Goal: Information Seeking & Learning: Learn about a topic

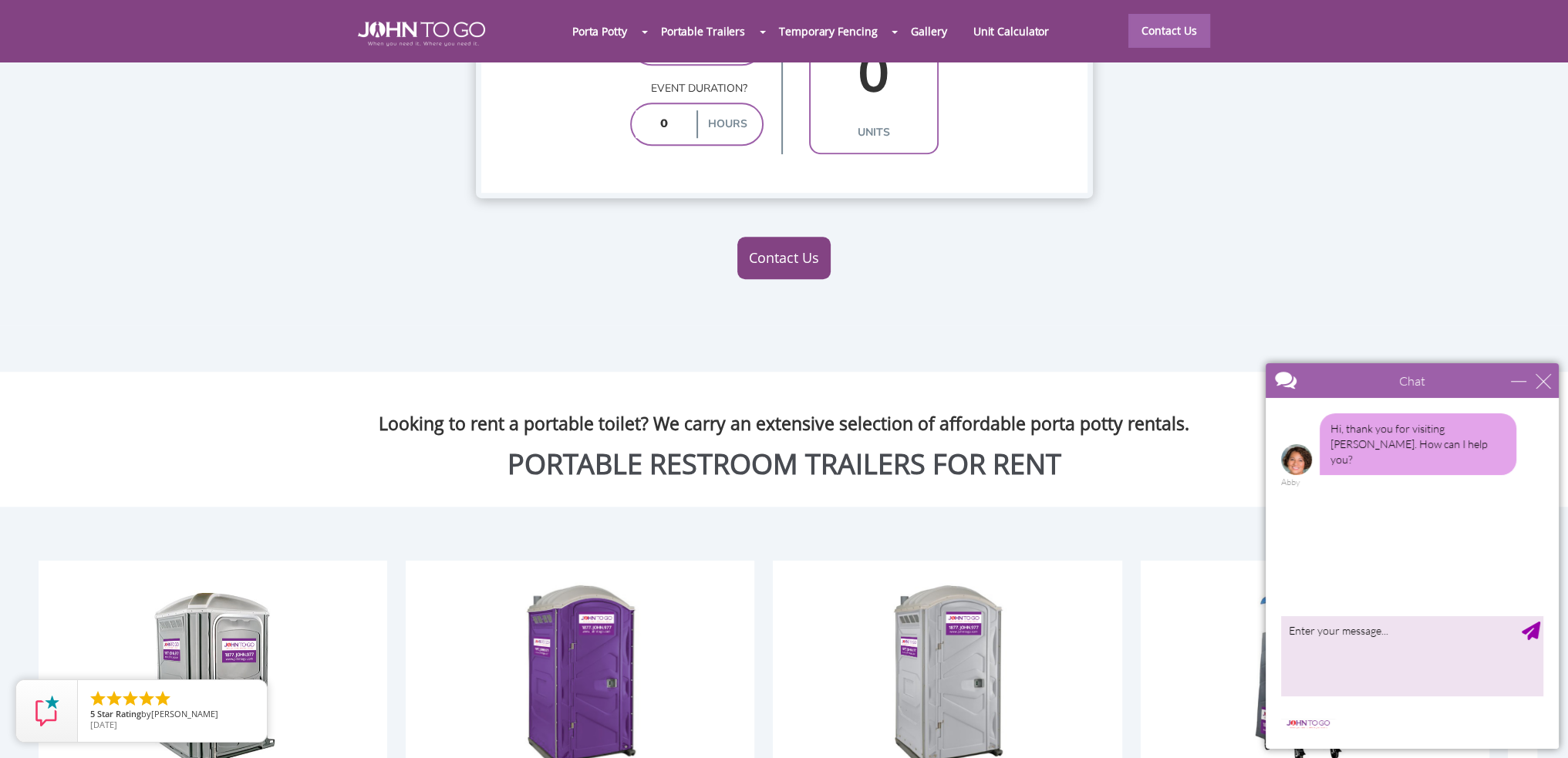
scroll to position [1542, 0]
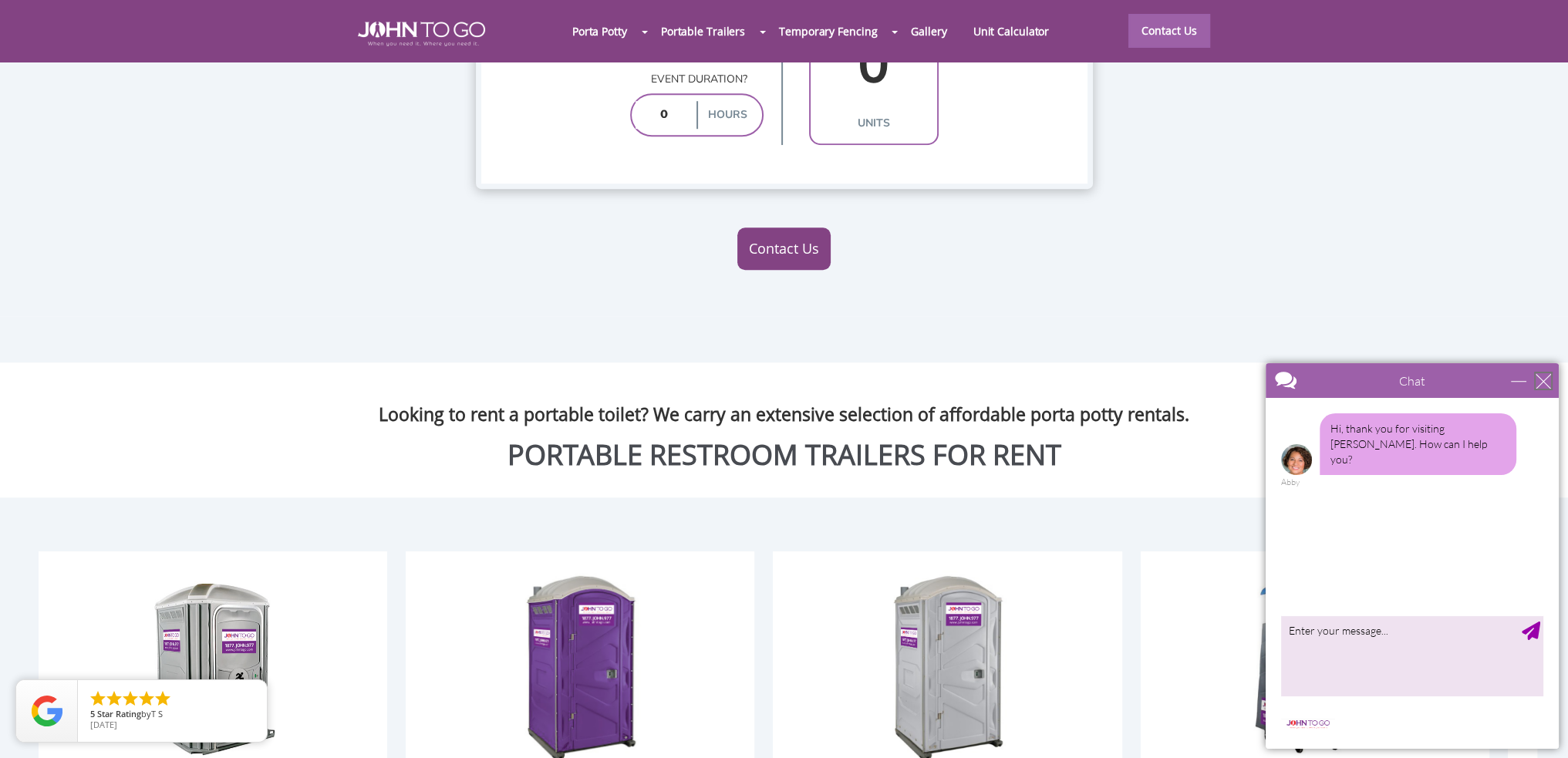
click at [1539, 374] on div "close" at bounding box center [1543, 381] width 15 height 15
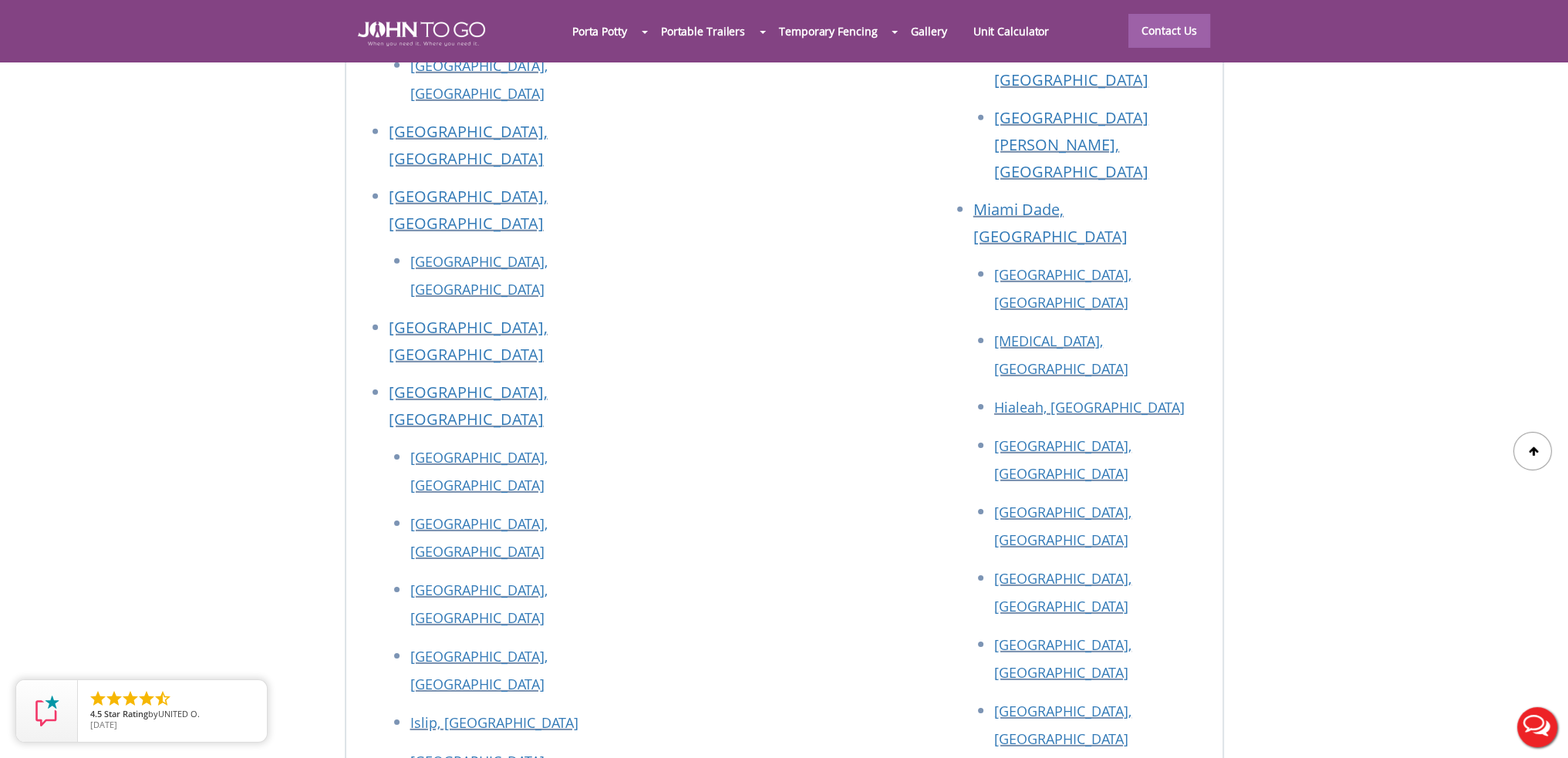
scroll to position [6709, 0]
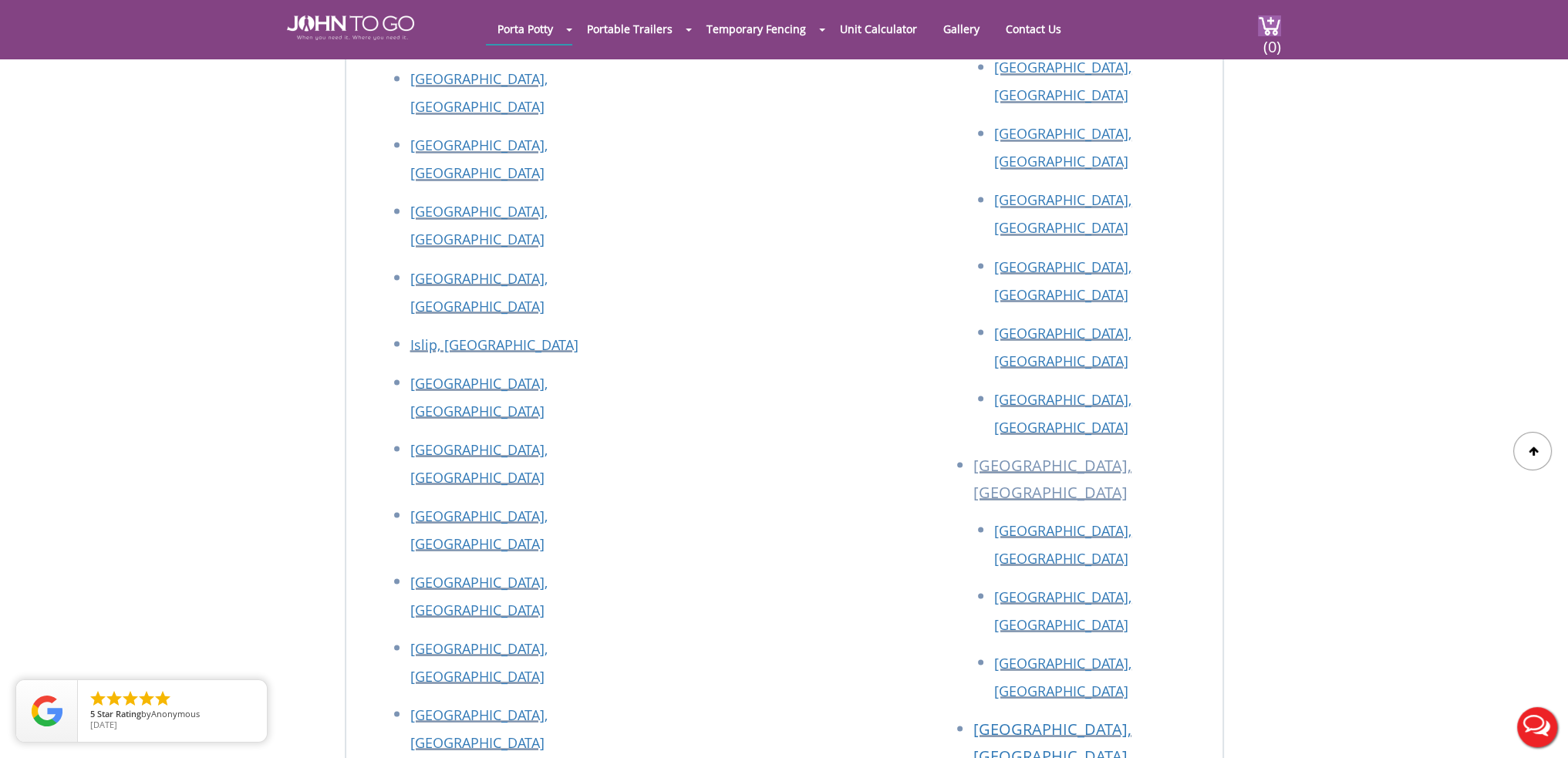
scroll to position [3701, 0]
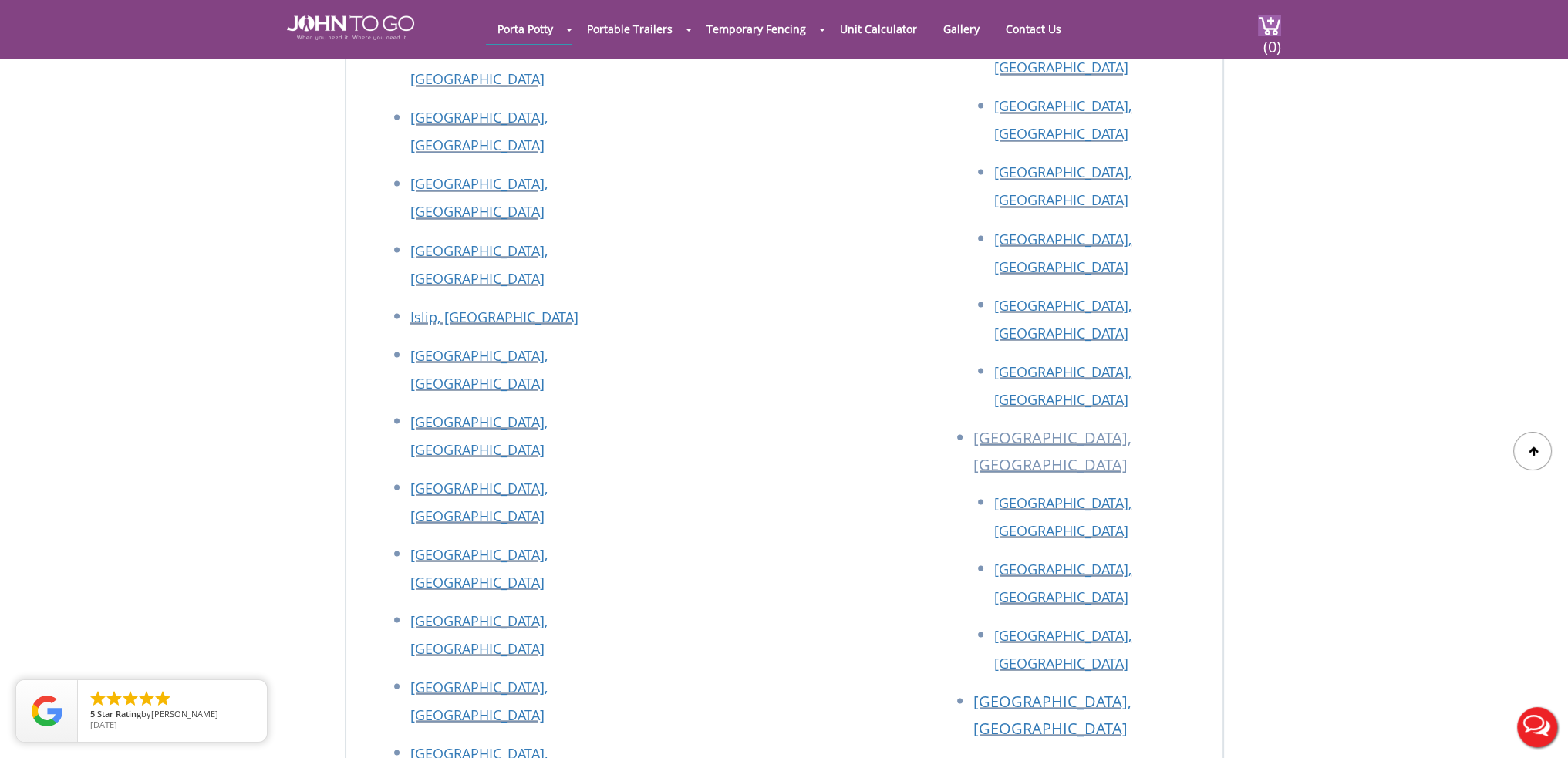
click at [1531, 722] on button "Live Chat" at bounding box center [1537, 726] width 62 height 62
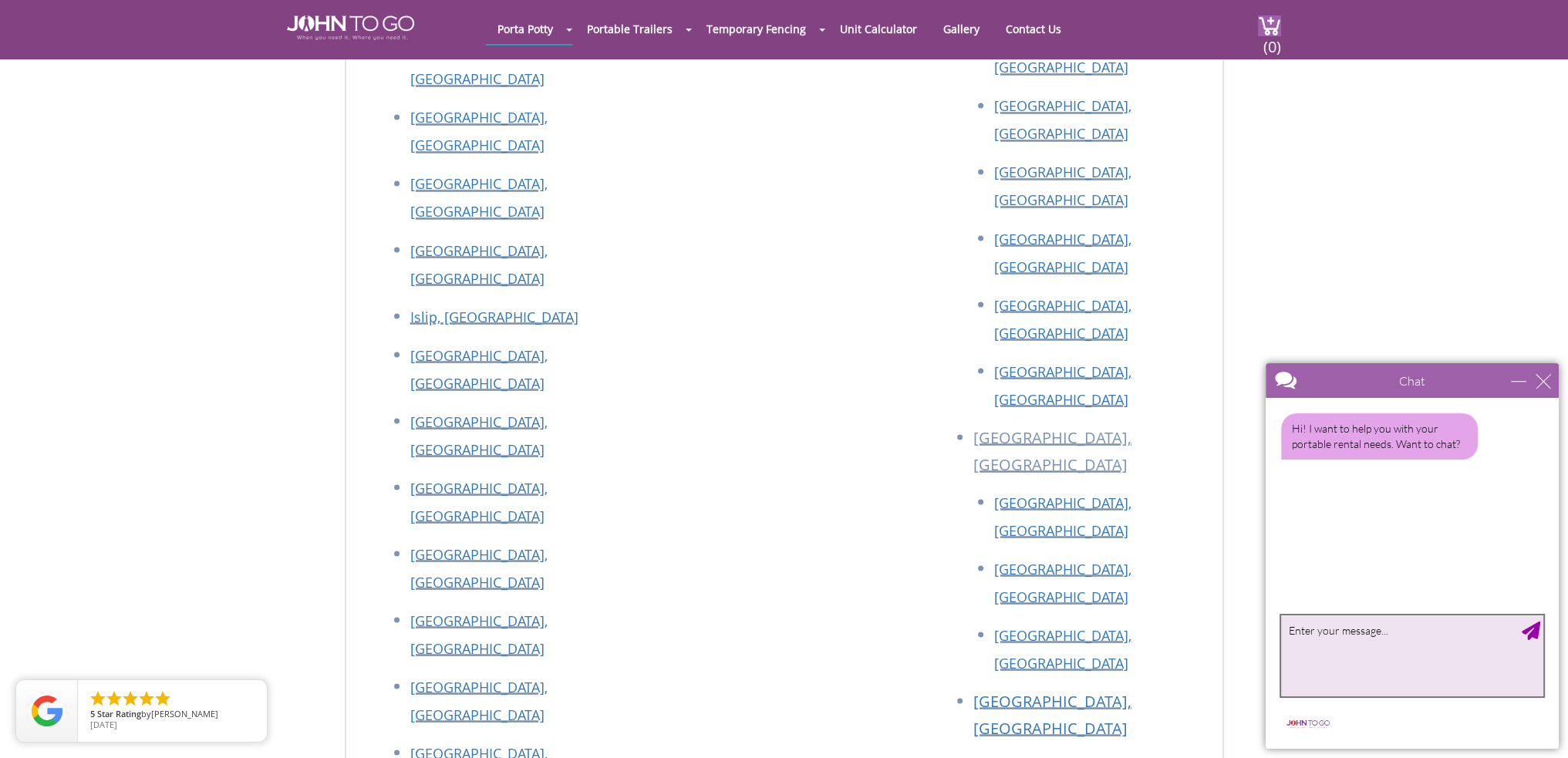
click at [1321, 640] on textarea "type your message" at bounding box center [1412, 655] width 262 height 81
type textarea "Is"
click at [1546, 383] on div "close" at bounding box center [1543, 381] width 15 height 15
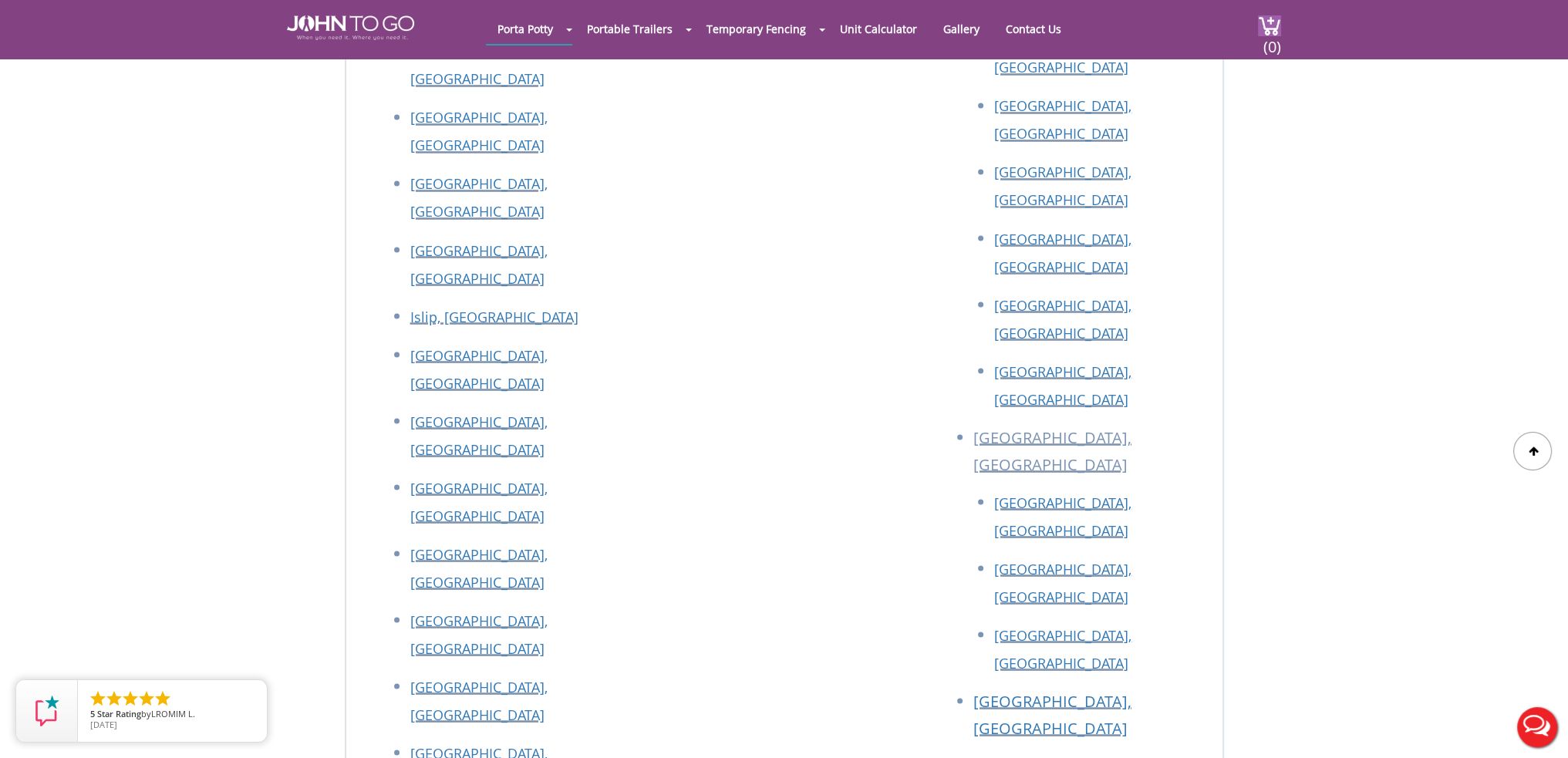
scroll to position [0, 0]
click at [1531, 722] on button "Live Chat" at bounding box center [1537, 726] width 62 height 62
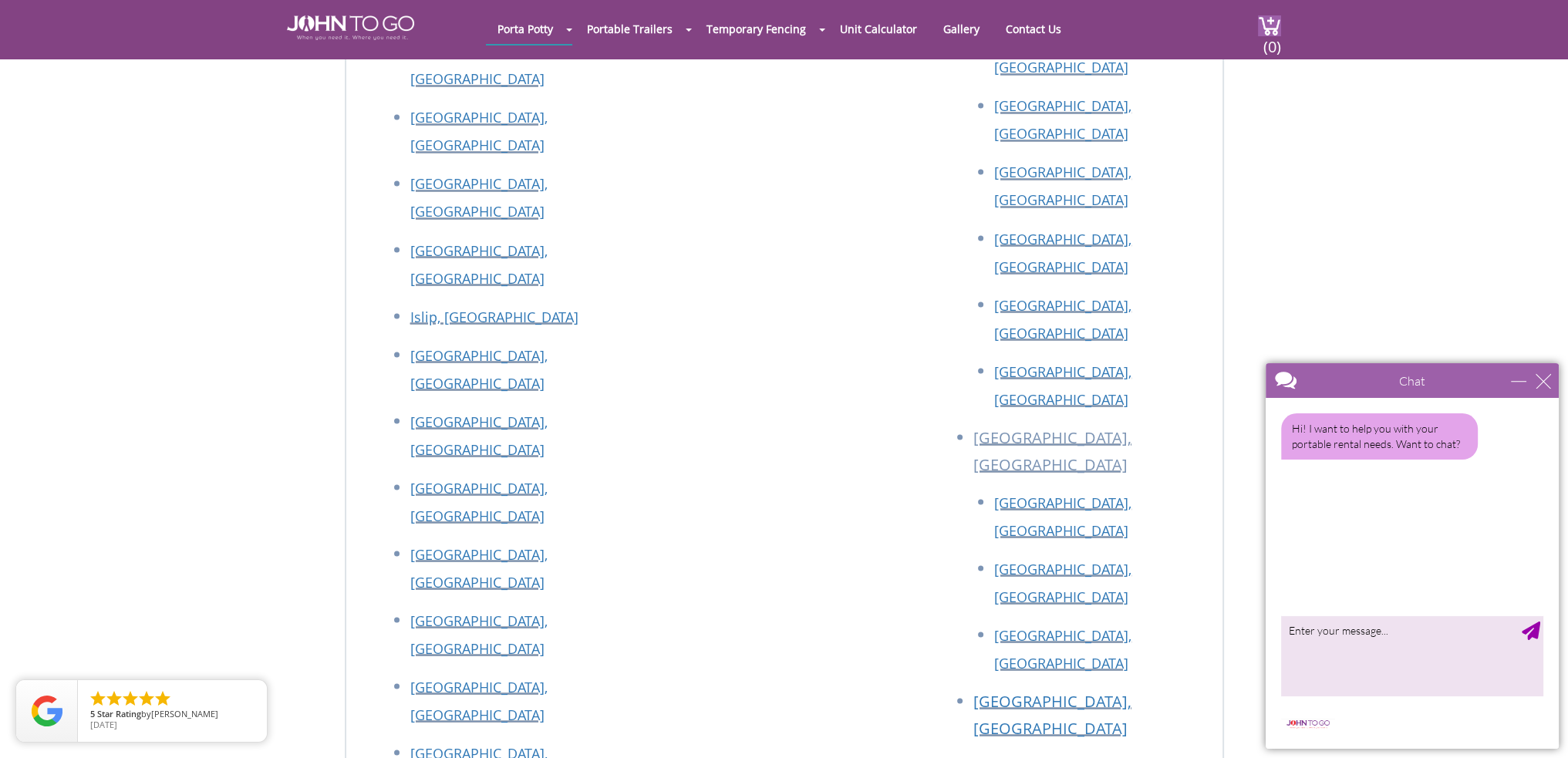
click at [1342, 636] on textarea "type your message" at bounding box center [1412, 655] width 262 height 81
type textarea "Is your company a WBE or MBE?"
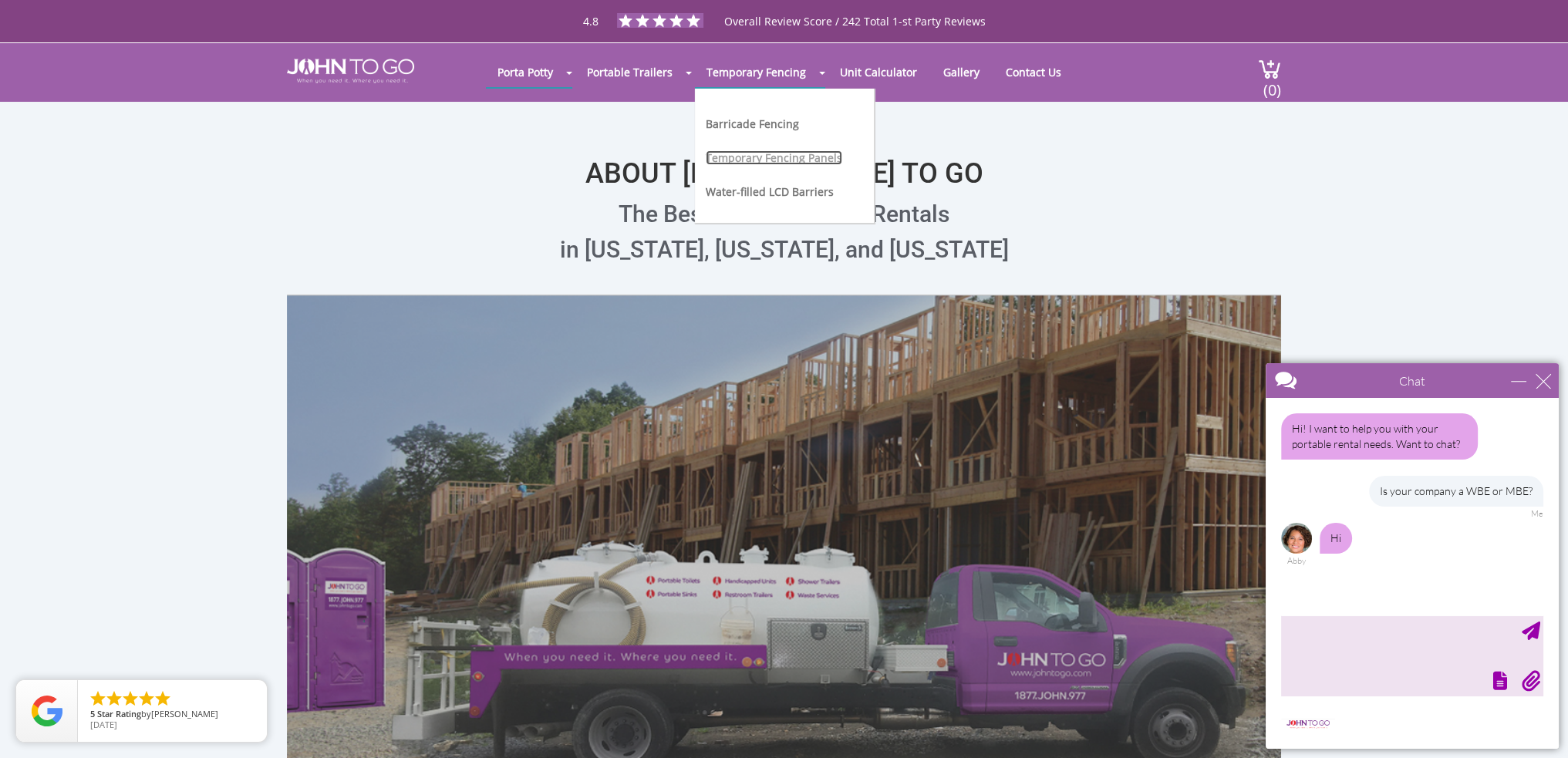
click at [739, 159] on link "Temporary Fencing Panels" at bounding box center [775, 158] width 137 height 14
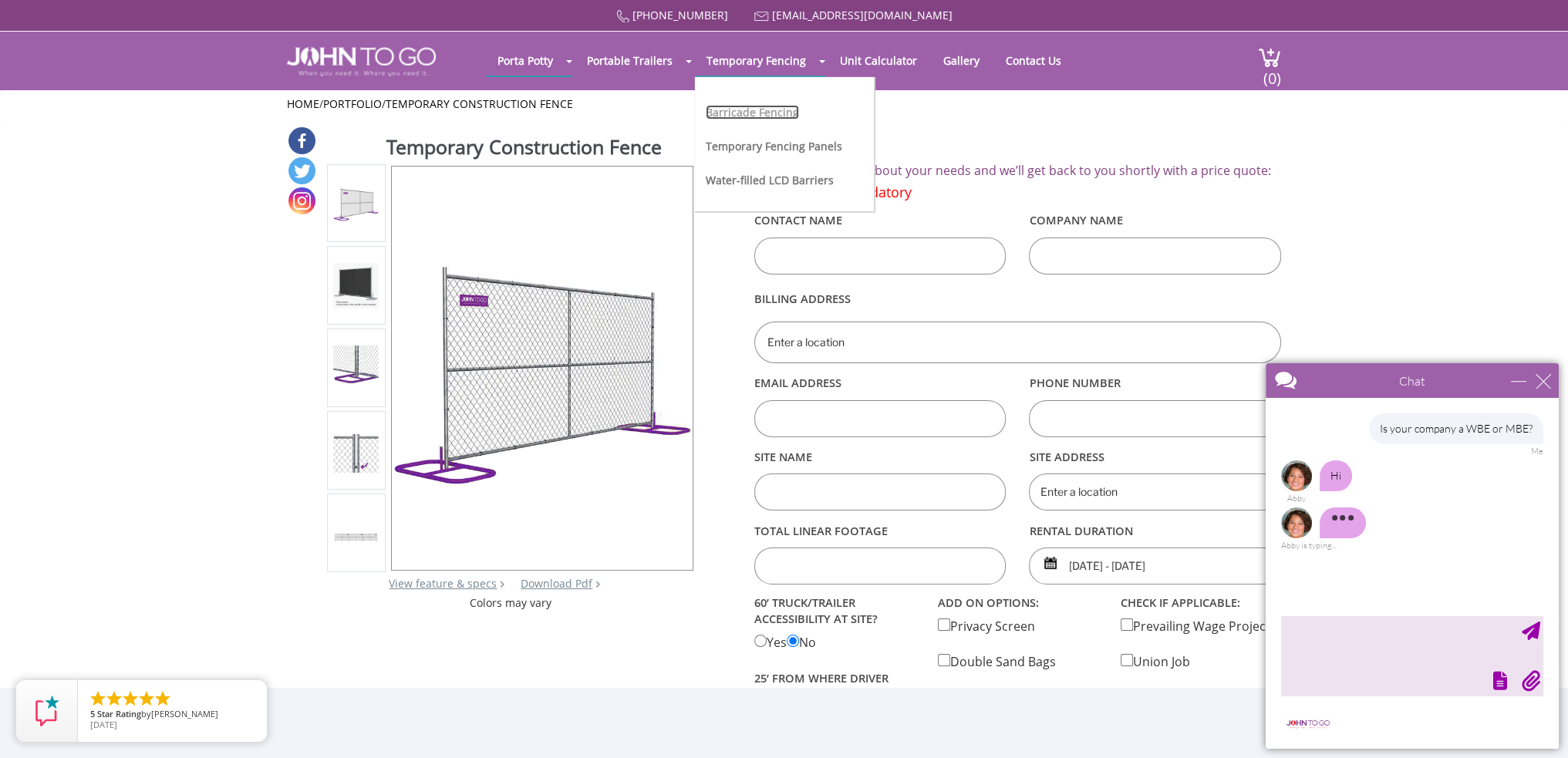
click at [739, 113] on link "Barricade Fencing" at bounding box center [753, 112] width 94 height 14
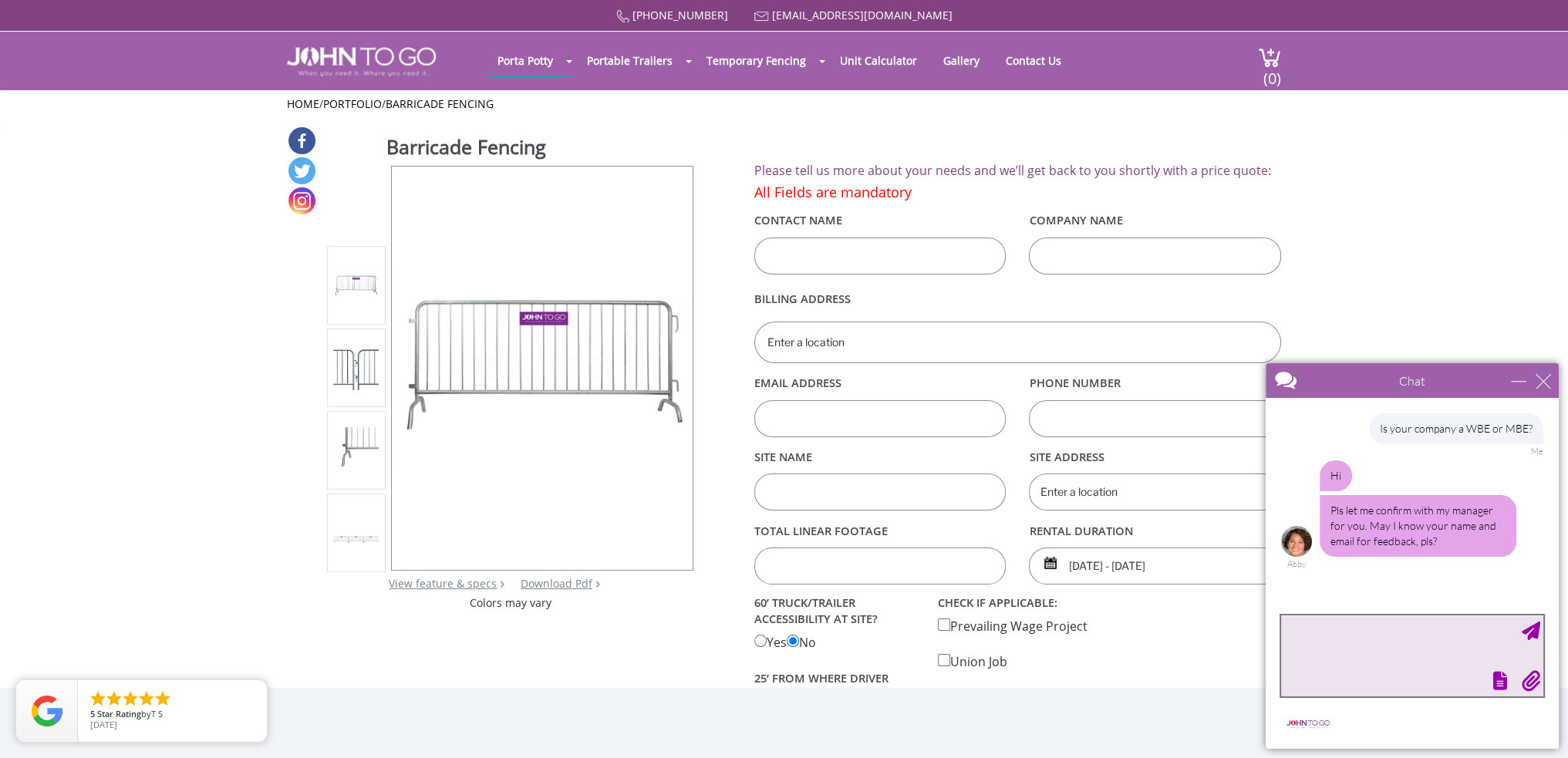
click at [1342, 636] on textarea "type your message" at bounding box center [1412, 655] width 262 height 81
type textarea "Rob"
click at [1518, 379] on div "minimize" at bounding box center [1518, 381] width 15 height 15
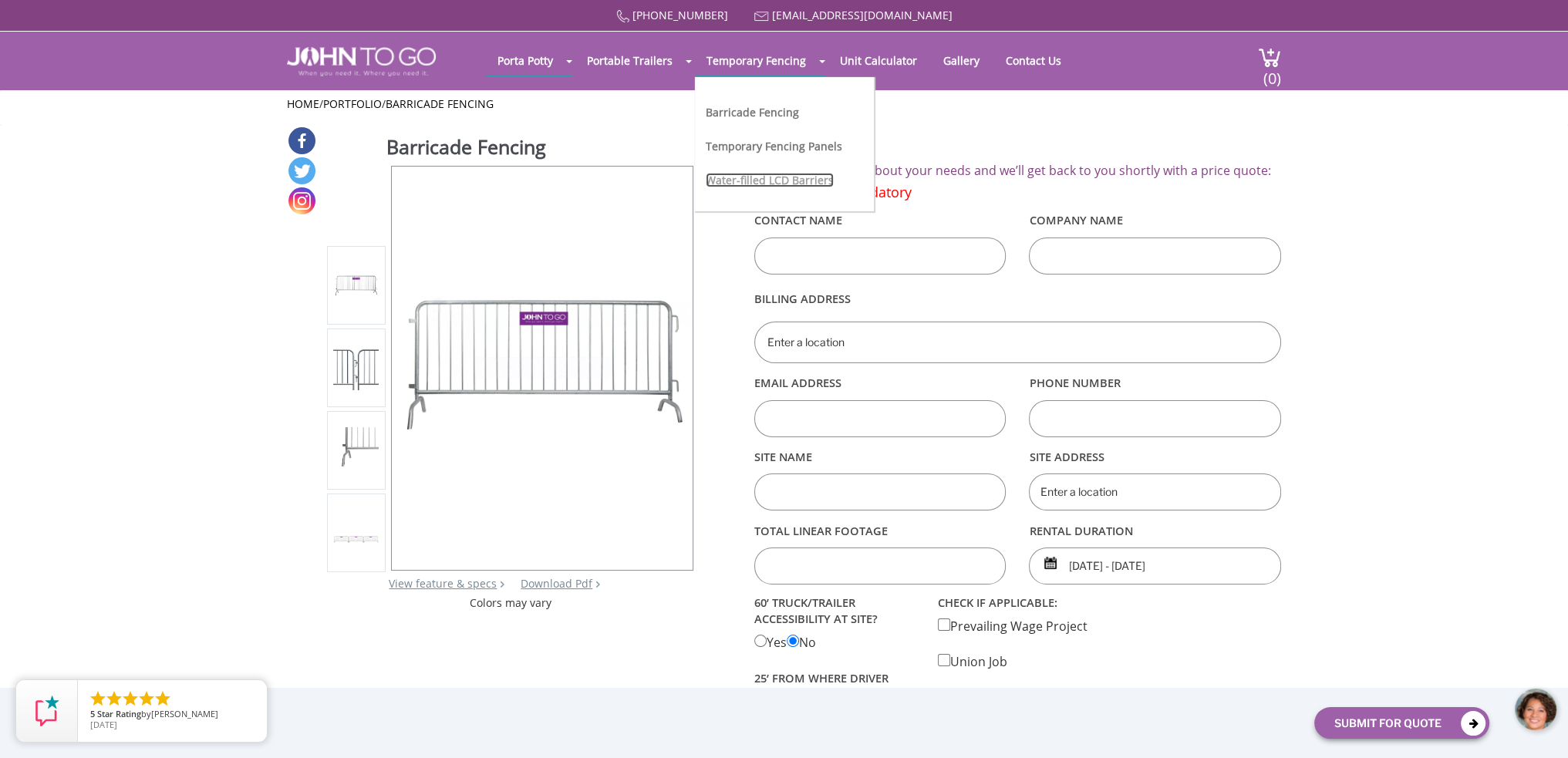
click at [766, 181] on link "Water-filled LCD Barriers" at bounding box center [770, 180] width 128 height 14
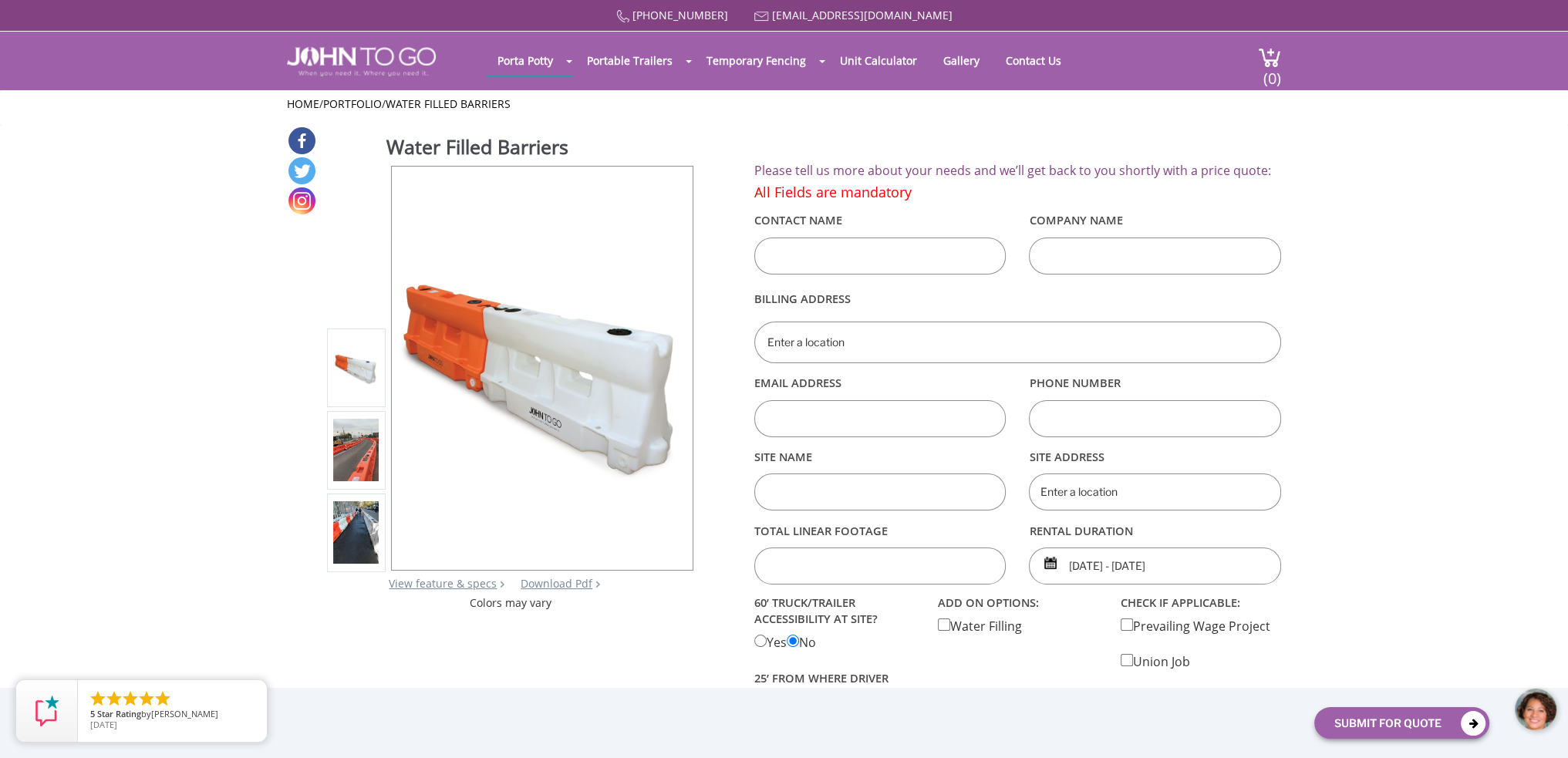
click at [1542, 710] on div at bounding box center [1536, 709] width 46 height 46
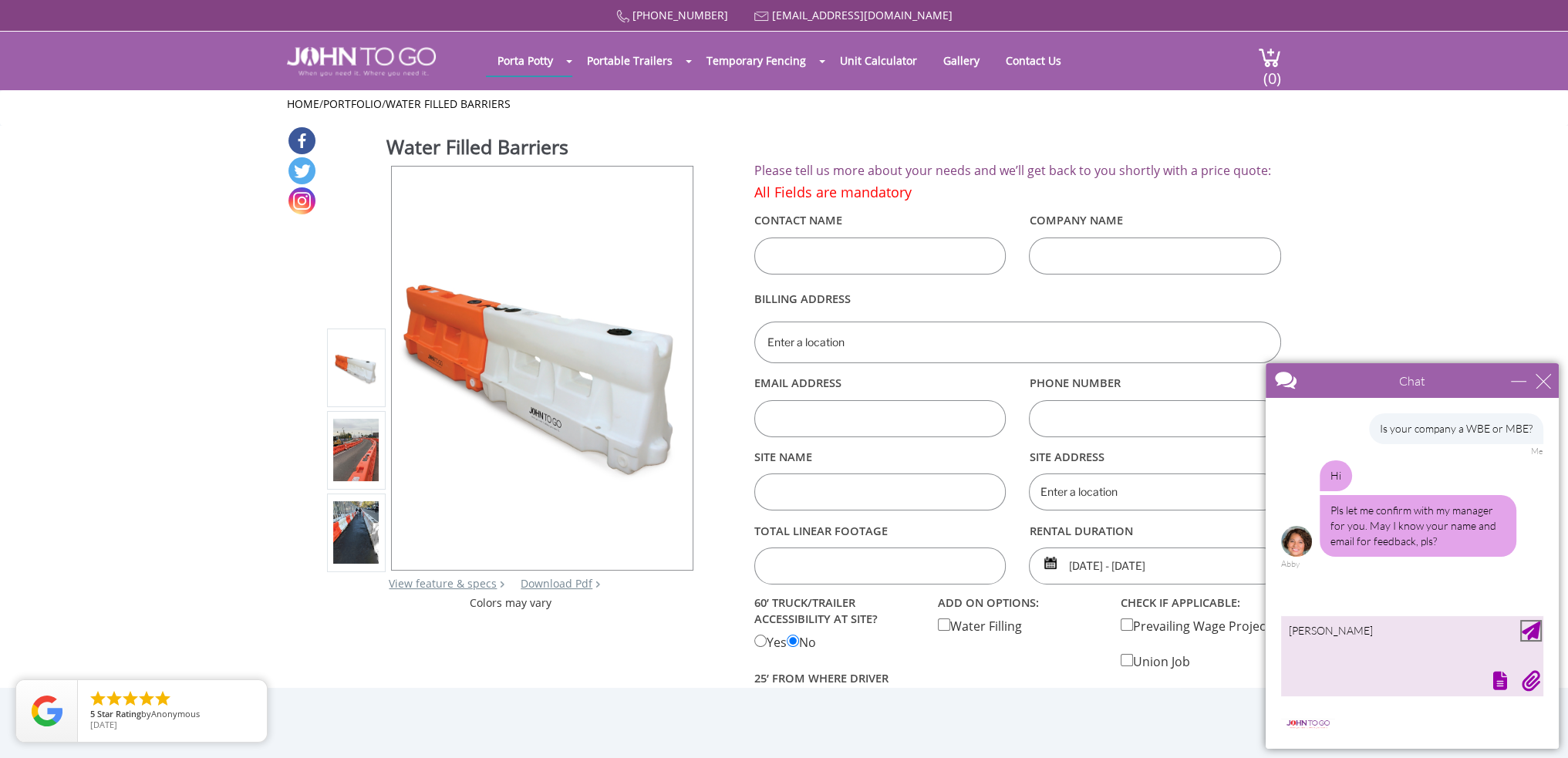
click at [1531, 638] on div "Send Message" at bounding box center [1531, 630] width 19 height 19
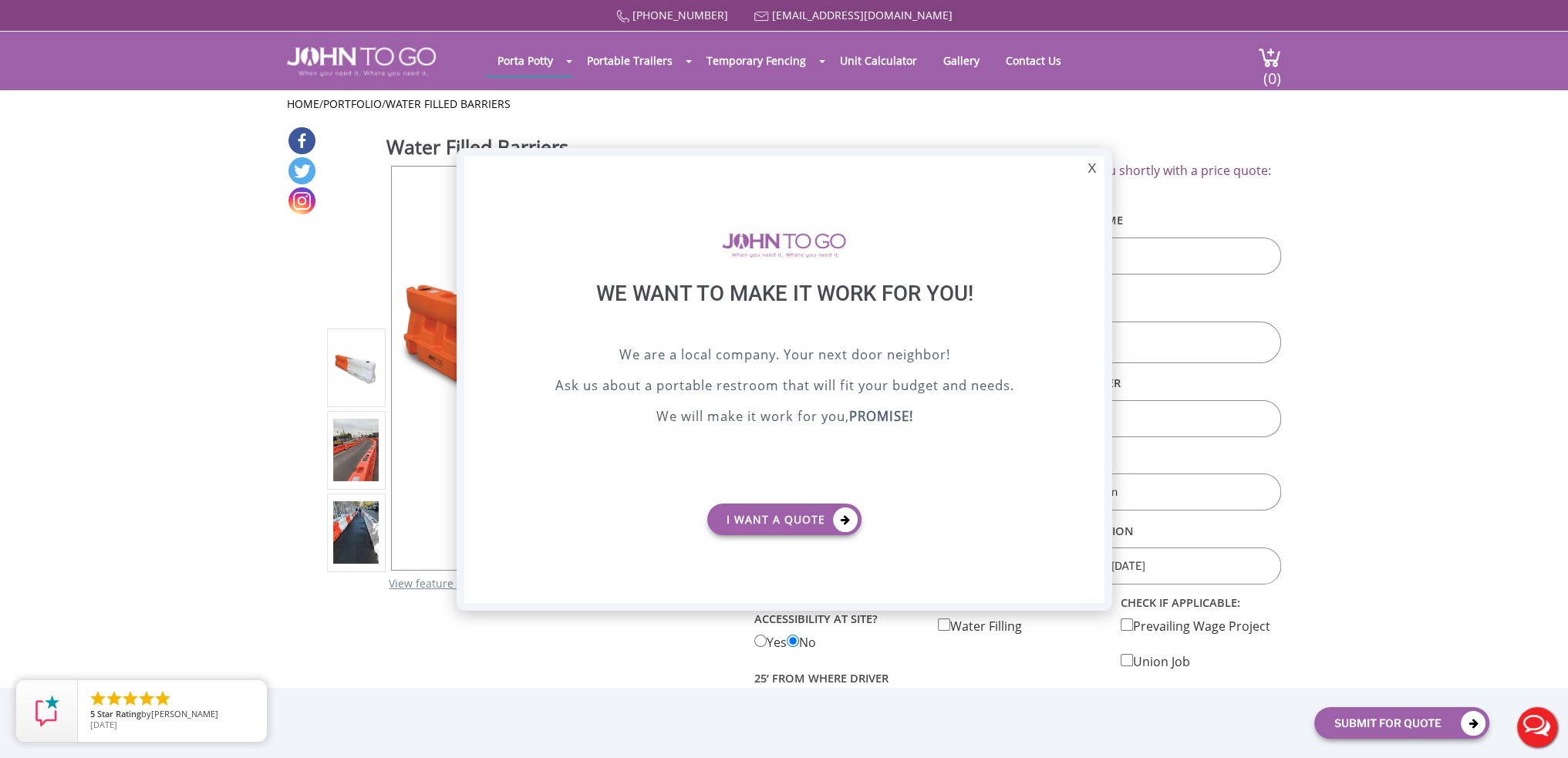
scroll to position [0, 0]
click at [1084, 169] on div "X" at bounding box center [1092, 168] width 24 height 26
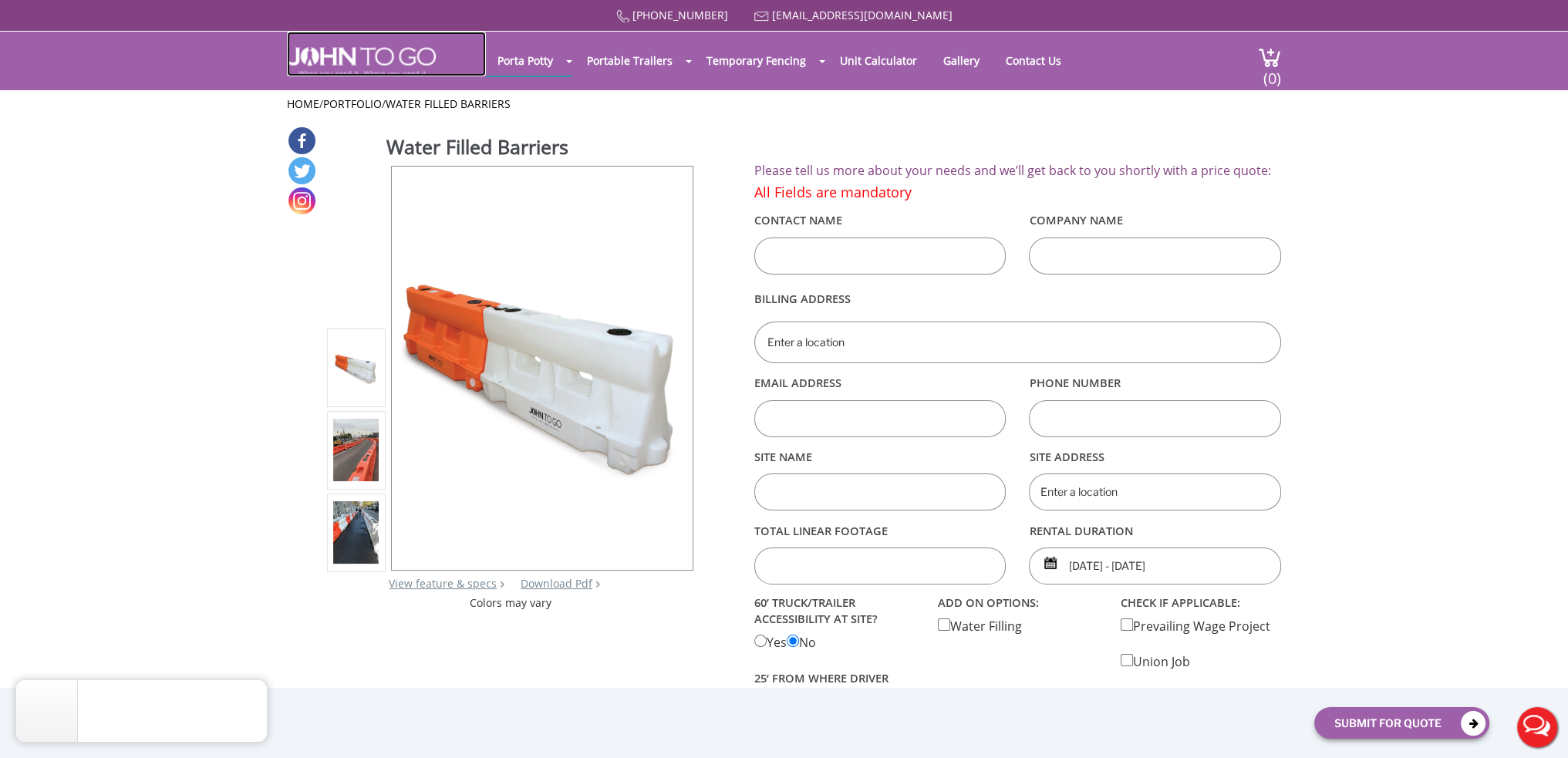
click at [385, 55] on img at bounding box center [361, 61] width 149 height 30
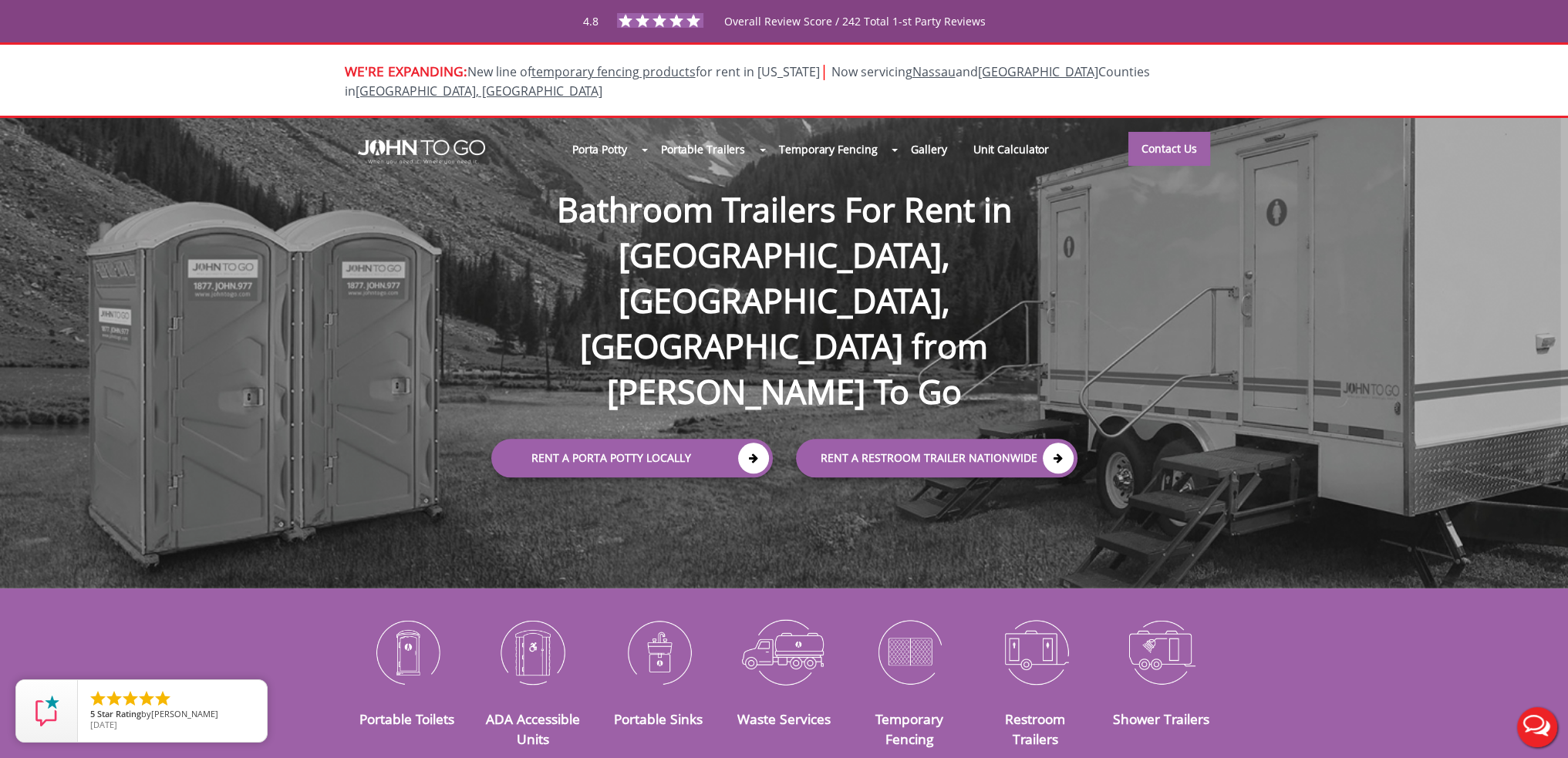
click at [1540, 726] on button "Live Chat" at bounding box center [1537, 726] width 62 height 62
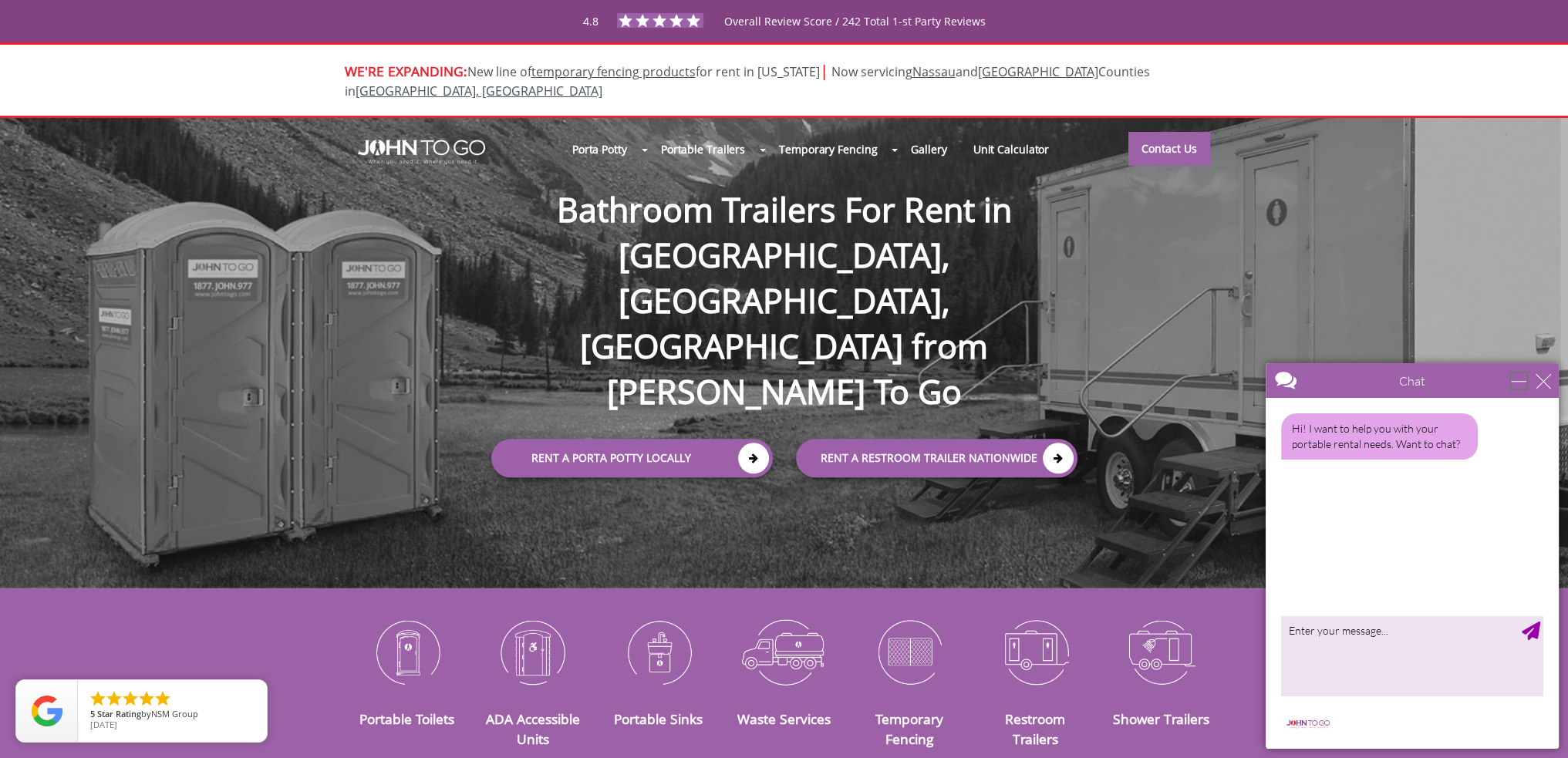
click at [1525, 381] on div "minimize" at bounding box center [1518, 381] width 15 height 15
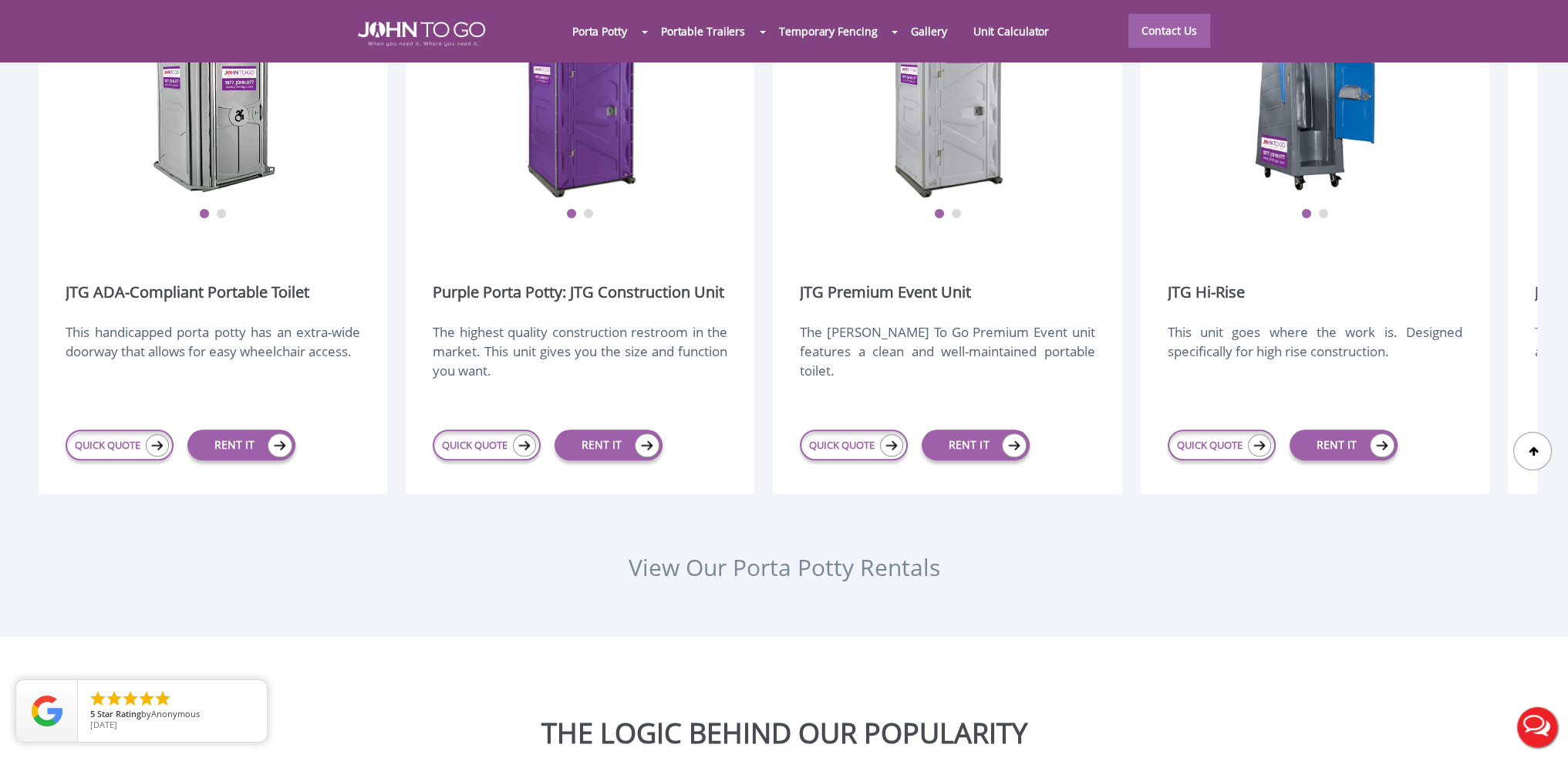
scroll to position [2314, 0]
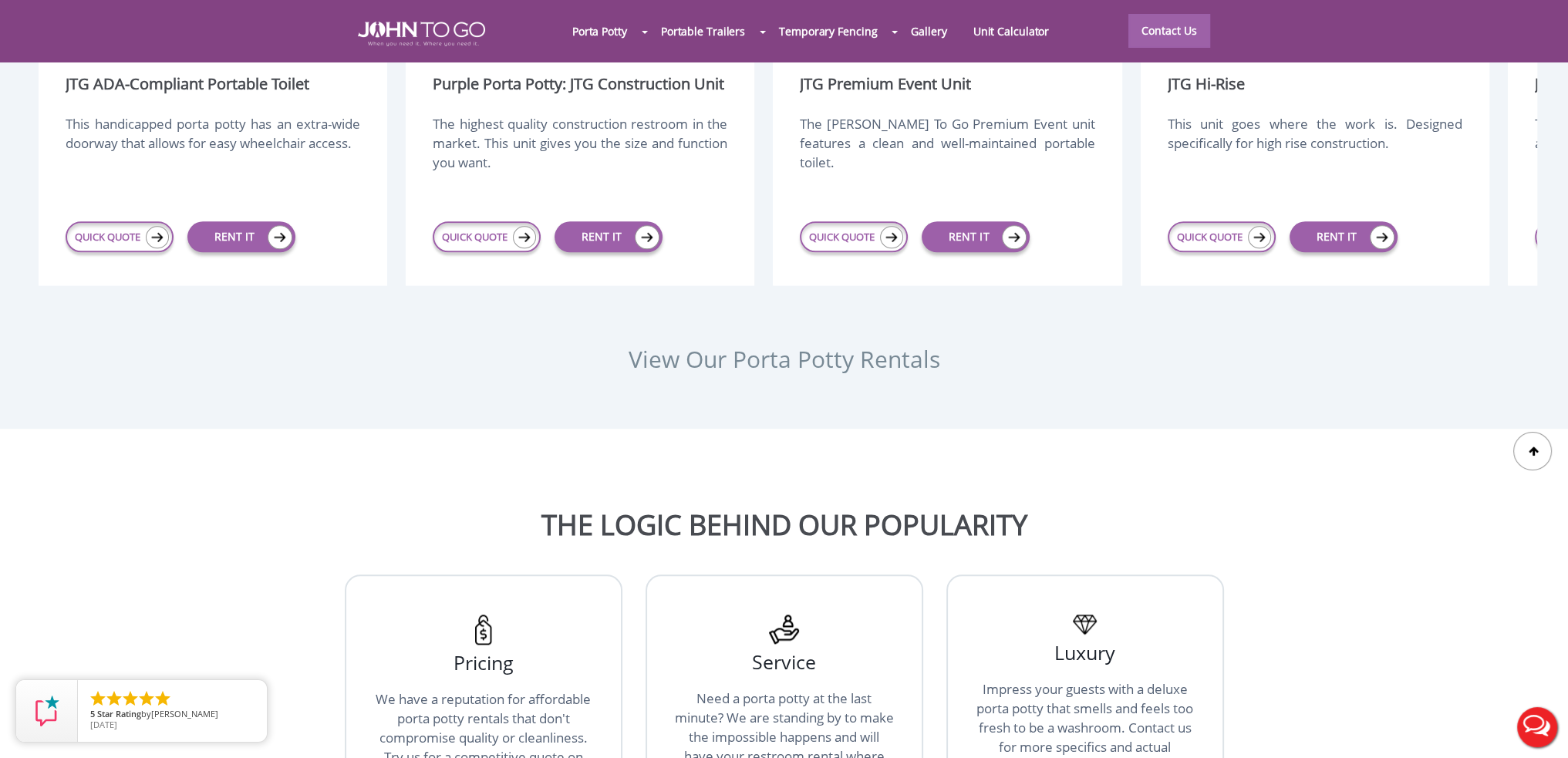
click at [1532, 721] on button "Live Chat" at bounding box center [1537, 726] width 62 height 62
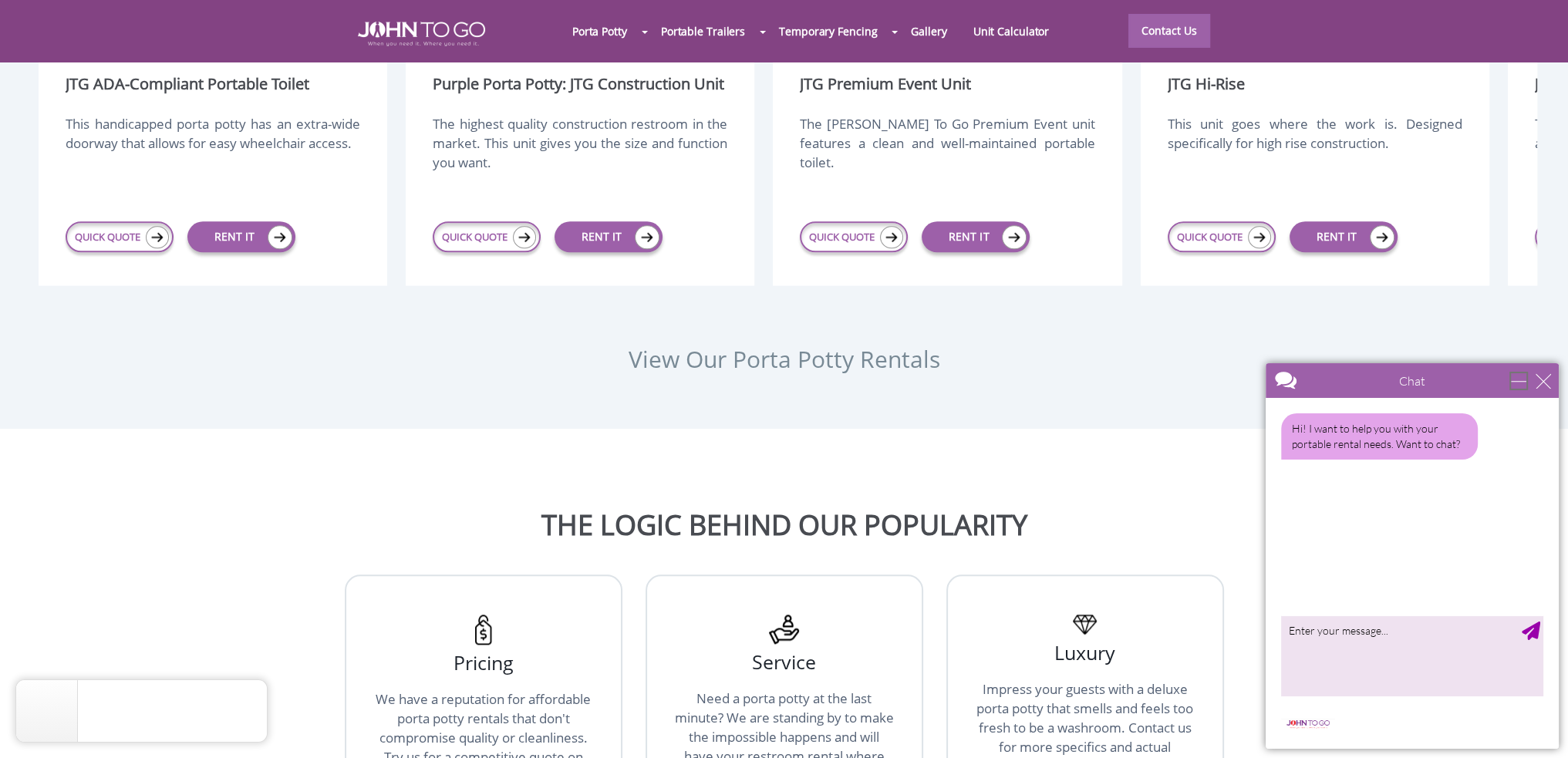
drag, startPoint x: 1519, startPoint y: 383, endPoint x: 1519, endPoint y: 374, distance: 9.0
click at [1519, 382] on div "minimize" at bounding box center [1518, 381] width 15 height 15
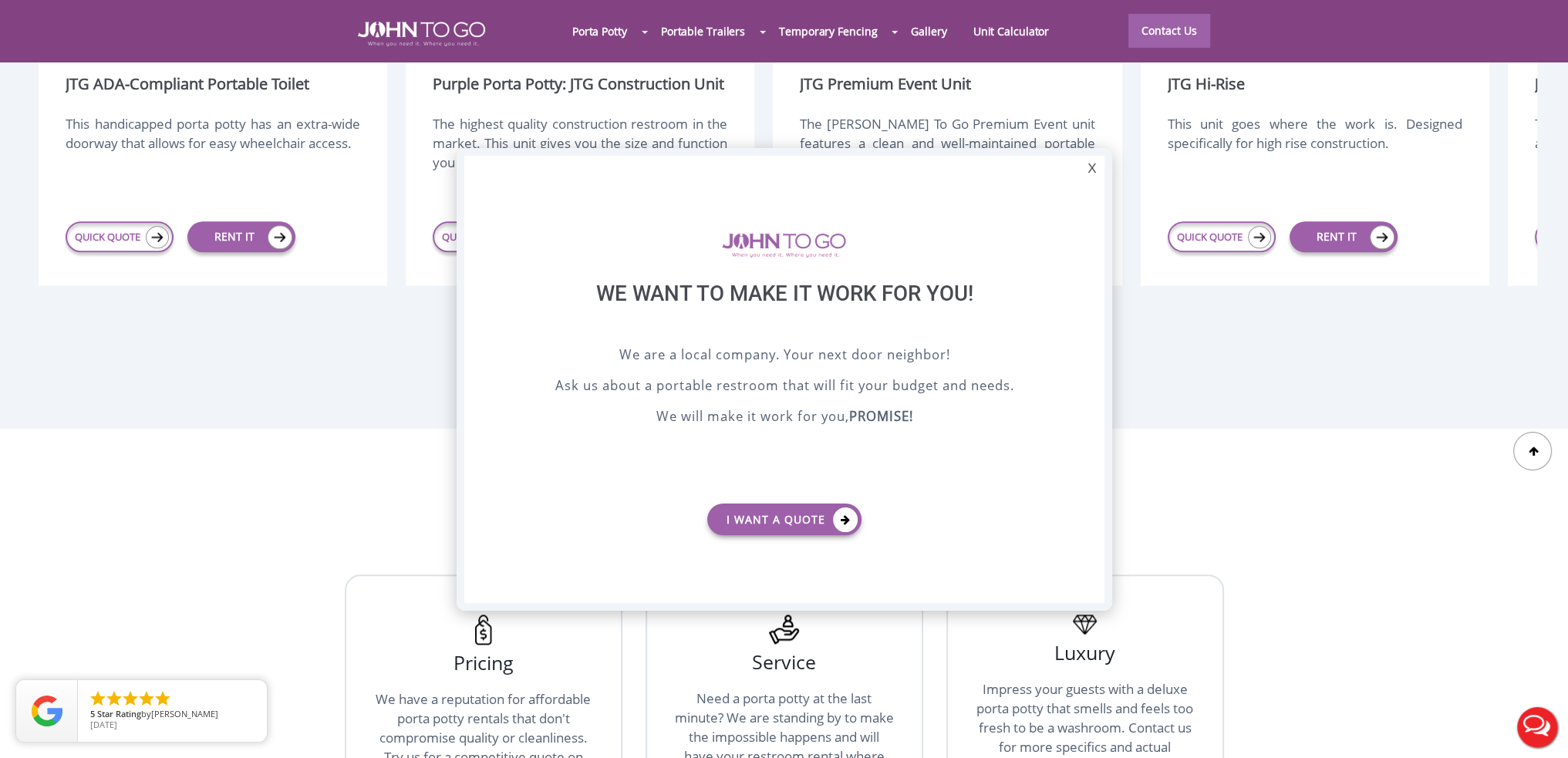
scroll to position [0, 0]
